Goal: Task Accomplishment & Management: Manage account settings

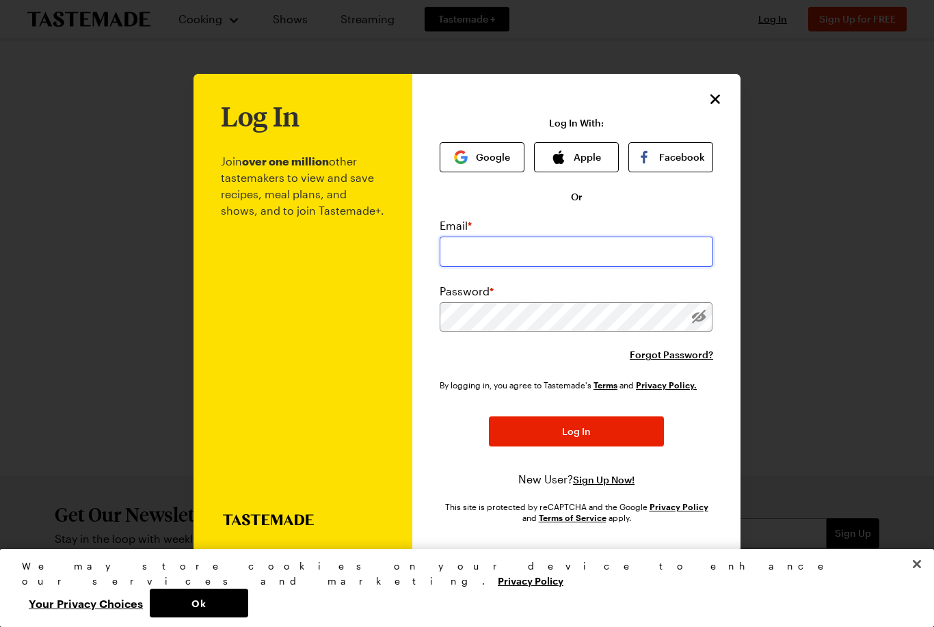
type input "[EMAIL_ADDRESS][DOMAIN_NAME]"
click at [576, 416] on button "Log In" at bounding box center [576, 431] width 175 height 30
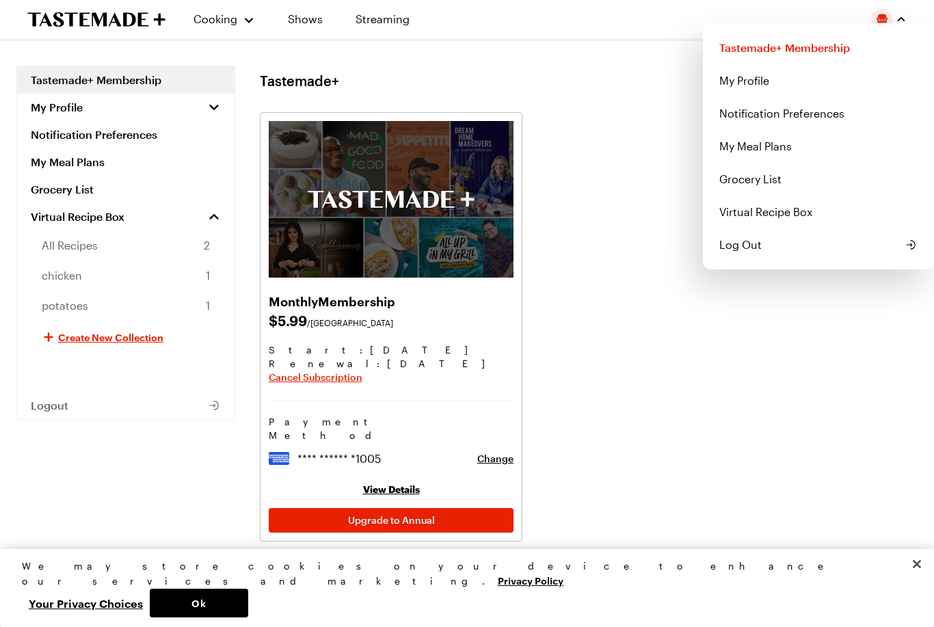
click at [816, 53] on link "Tastemade+ Membership" at bounding box center [818, 47] width 215 height 33
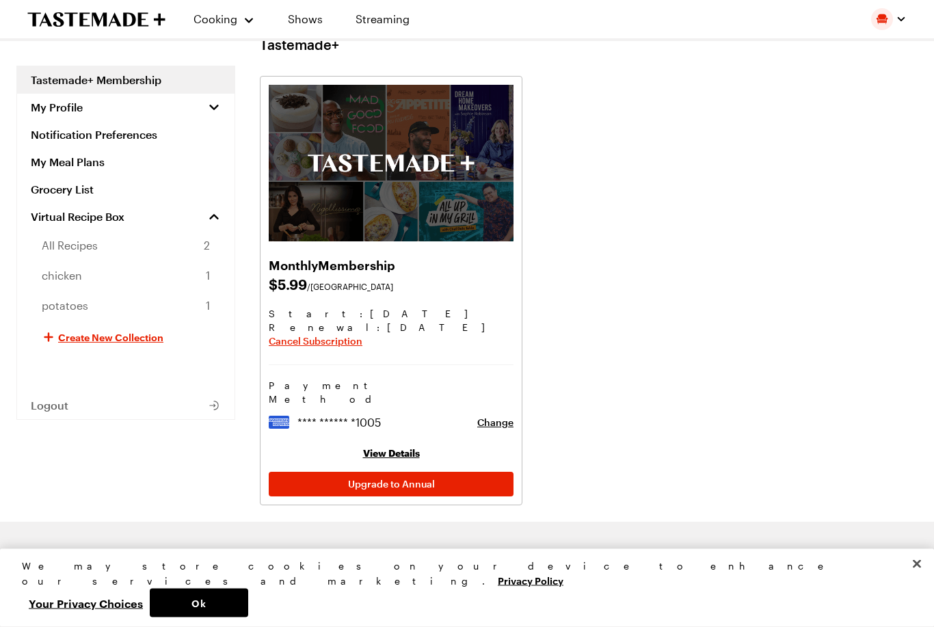
scroll to position [36, 0]
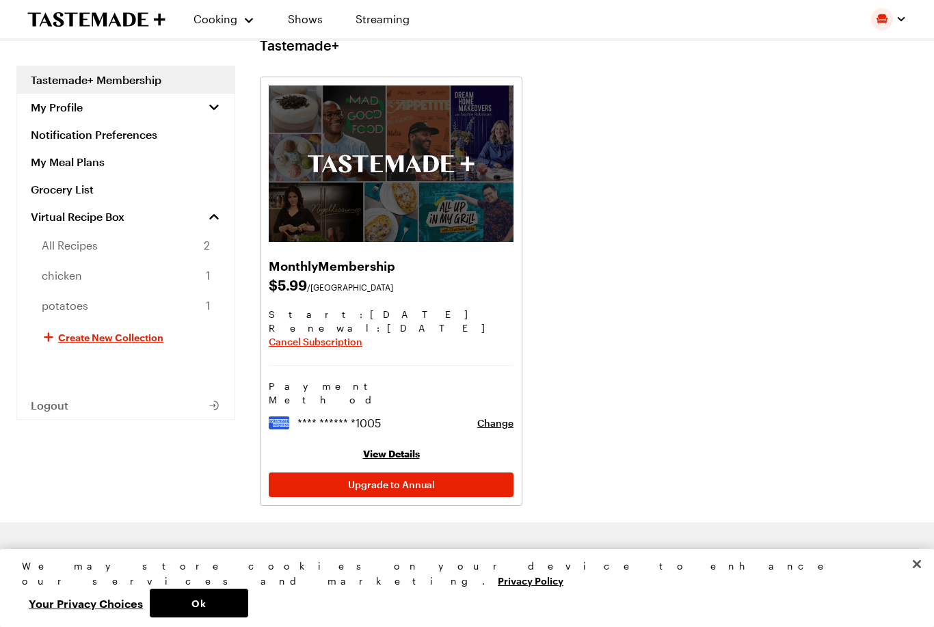
click at [340, 345] on span "Cancel Subscription" at bounding box center [316, 342] width 94 height 14
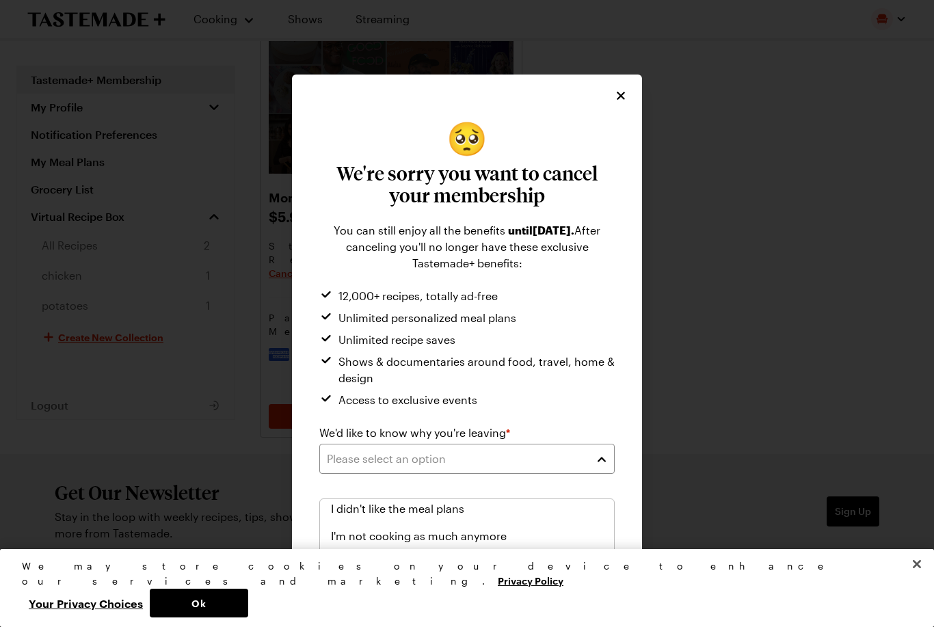
scroll to position [104, 0]
click at [508, 533] on div "I'm not cooking as much anymore" at bounding box center [467, 534] width 272 height 16
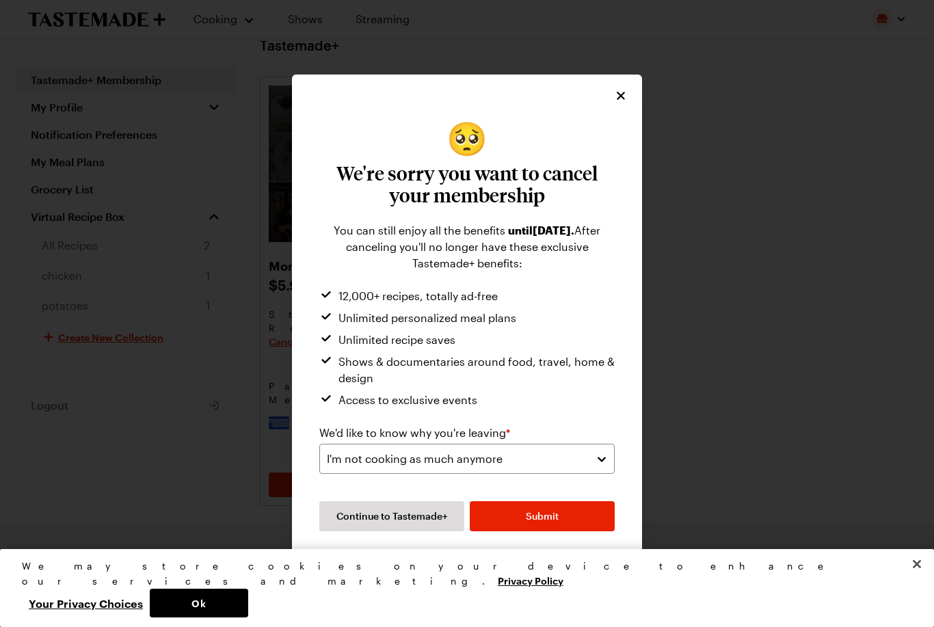
click at [580, 531] on button "Submit" at bounding box center [542, 516] width 145 height 30
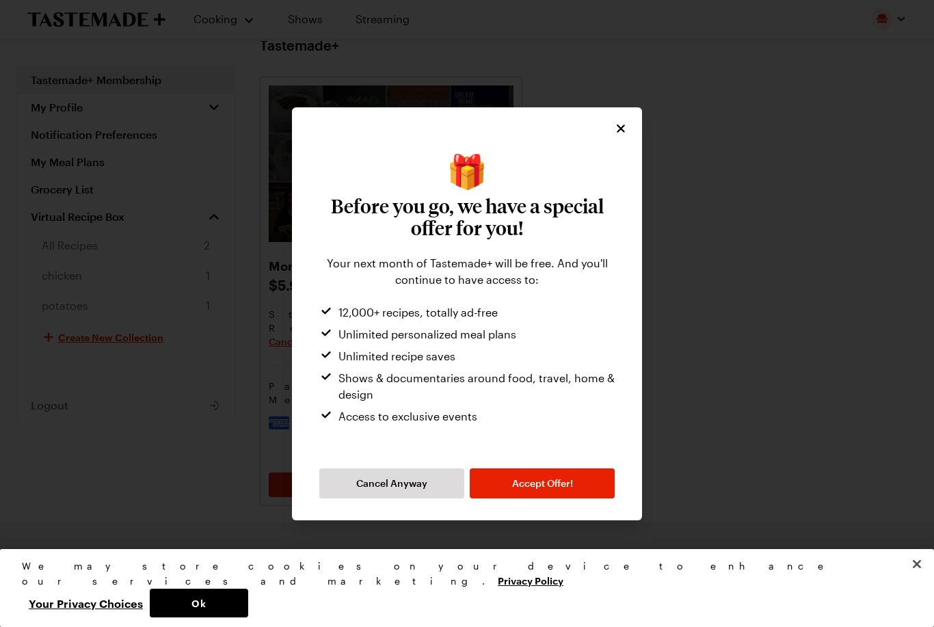
click at [402, 490] on span "Cancel Anyway" at bounding box center [391, 483] width 71 height 14
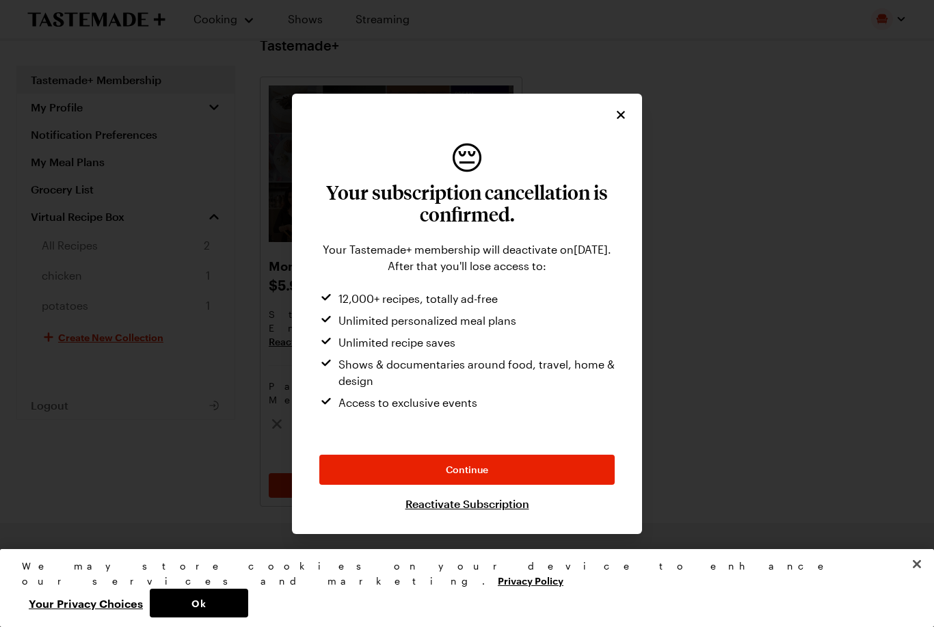
click at [481, 476] on span "Continue" at bounding box center [467, 470] width 42 height 14
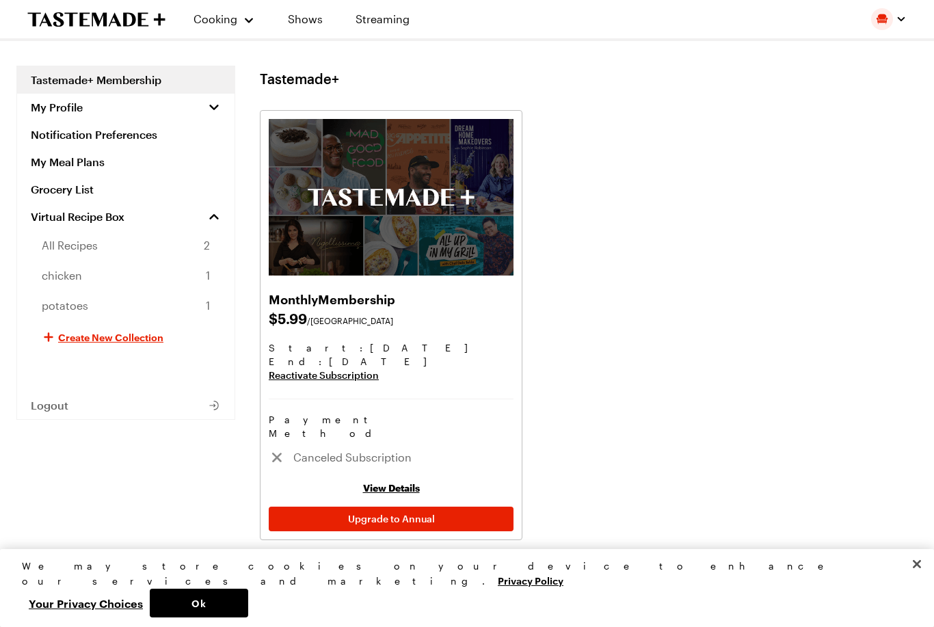
scroll to position [0, 0]
